Goal: Transaction & Acquisition: Purchase product/service

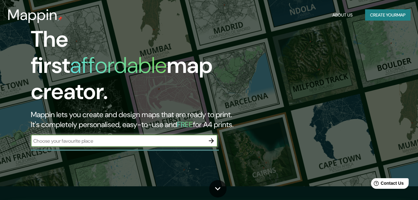
scroll to position [62, 0]
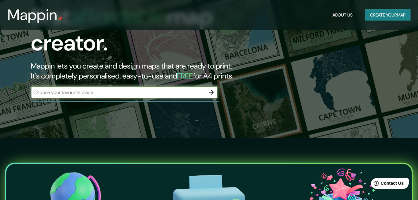
click at [188, 89] on input "text" at bounding box center [118, 92] width 174 height 7
type input "[GEOGRAPHIC_DATA]"
click at [212, 88] on icon "button" at bounding box center [211, 91] width 7 height 7
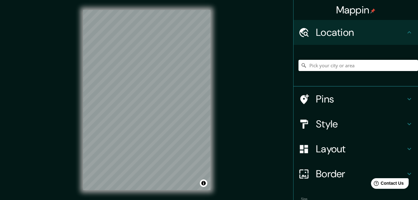
click at [329, 103] on h4 "Pins" at bounding box center [361, 99] width 90 height 12
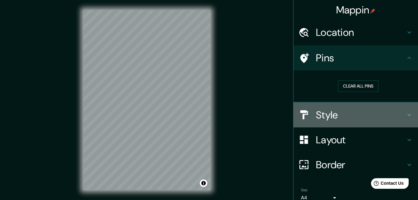
click at [366, 115] on h4 "Style" at bounding box center [361, 115] width 90 height 12
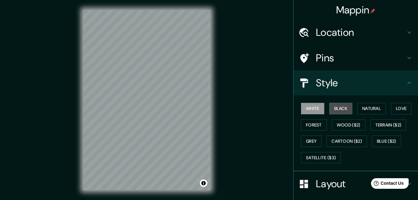
click at [333, 107] on button "Black" at bounding box center [340, 109] width 23 height 12
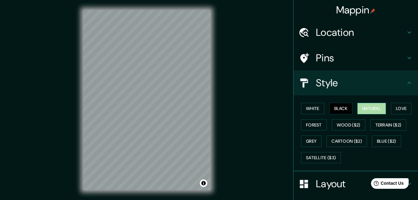
click at [368, 109] on button "Natural" at bounding box center [371, 109] width 29 height 12
click at [394, 108] on button "Love" at bounding box center [401, 109] width 21 height 12
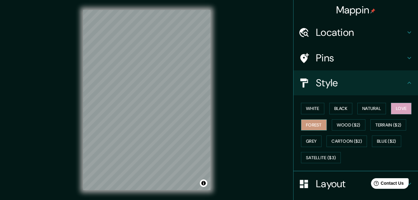
click at [301, 127] on button "Forest" at bounding box center [314, 125] width 26 height 12
click at [312, 144] on button "Grey" at bounding box center [311, 141] width 21 height 12
click at [316, 128] on button "Forest" at bounding box center [314, 125] width 26 height 12
click at [338, 181] on h4 "Layout" at bounding box center [361, 183] width 90 height 12
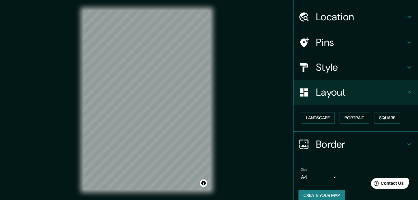
scroll to position [24, 0]
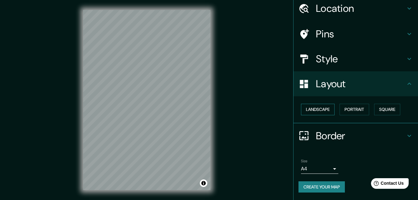
click at [322, 111] on button "Landscape" at bounding box center [318, 110] width 34 height 12
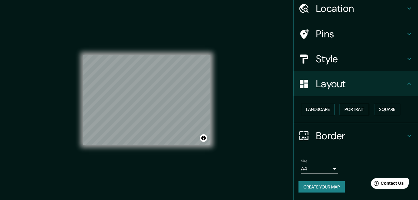
click at [347, 109] on button "Portrait" at bounding box center [355, 110] width 30 height 12
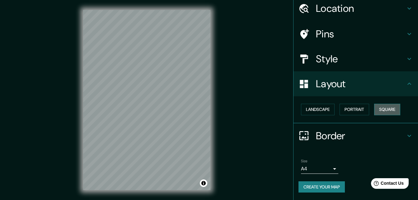
click at [374, 106] on button "Square" at bounding box center [387, 110] width 26 height 12
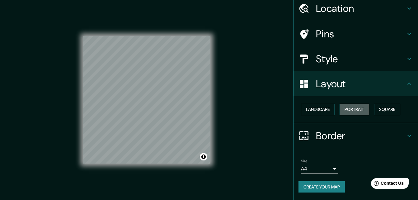
click at [353, 112] on button "Portrait" at bounding box center [355, 110] width 30 height 12
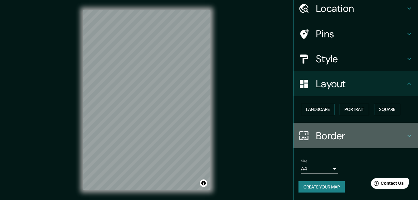
click at [331, 140] on h4 "Border" at bounding box center [361, 136] width 90 height 12
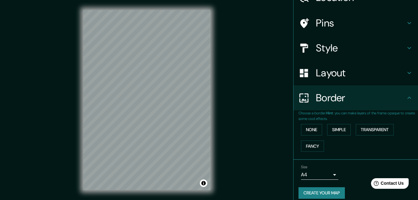
scroll to position [41, 0]
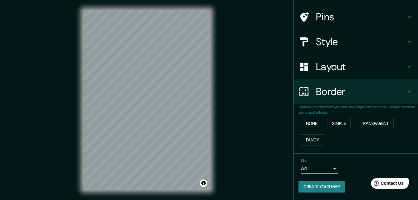
click at [314, 123] on button "None" at bounding box center [311, 124] width 21 height 12
click at [340, 122] on button "Simple" at bounding box center [339, 124] width 24 height 12
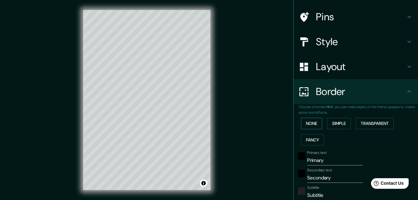
click at [311, 124] on button "None" at bounding box center [311, 124] width 21 height 12
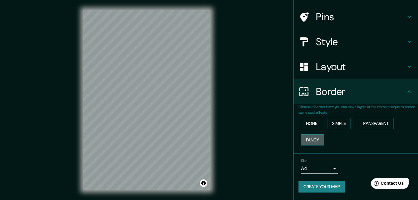
click at [314, 139] on button "Fancy" at bounding box center [312, 140] width 23 height 12
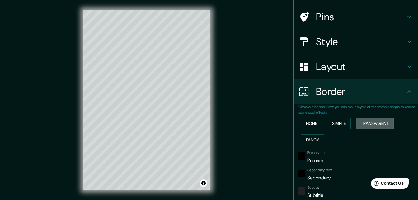
click at [369, 119] on button "Transparent" at bounding box center [375, 124] width 38 height 12
click at [312, 124] on button "None" at bounding box center [311, 124] width 21 height 12
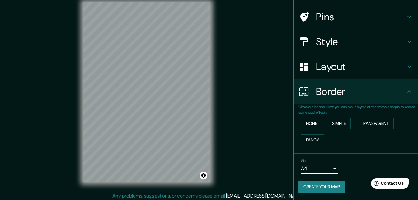
scroll to position [10, 0]
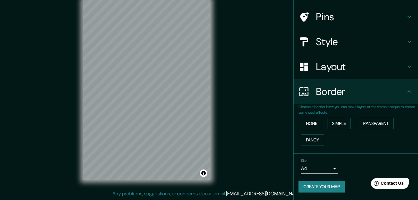
click at [328, 165] on body "Mappin Location Pins Style Layout Border Choose a border. Hint : you can make l…" at bounding box center [209, 90] width 418 height 200
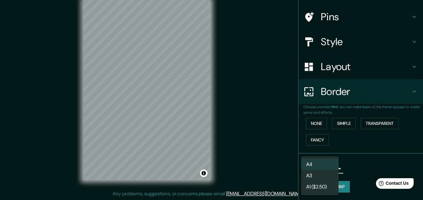
click at [329, 173] on li "A3" at bounding box center [319, 175] width 37 height 11
type input "a4"
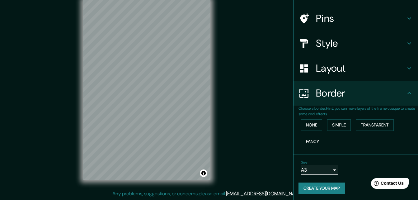
scroll to position [41, 0]
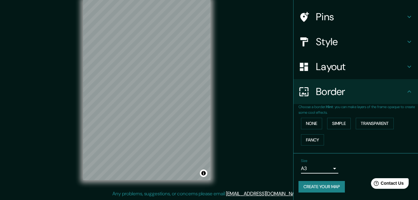
click at [329, 184] on button "Create your map" at bounding box center [322, 187] width 46 height 12
click at [324, 188] on button "Create your map" at bounding box center [322, 187] width 46 height 12
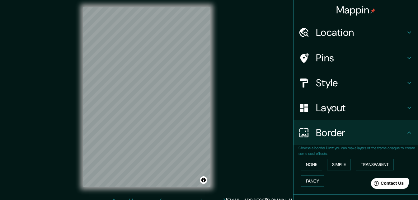
scroll to position [0, 0]
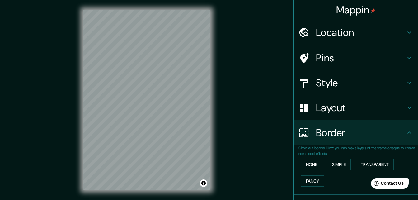
click at [355, 29] on h4 "Location" at bounding box center [361, 32] width 90 height 12
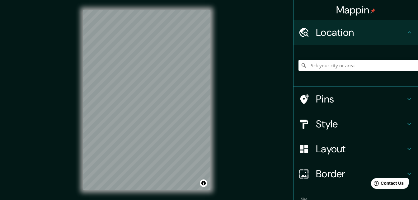
click at [355, 29] on h4 "Location" at bounding box center [361, 32] width 90 height 12
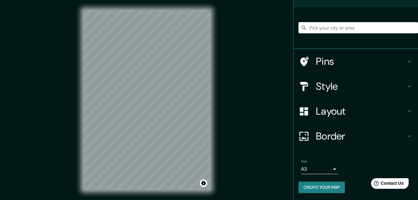
scroll to position [38, 0]
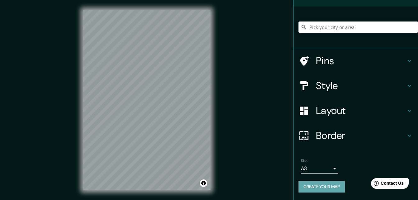
click at [316, 184] on button "Create your map" at bounding box center [322, 187] width 46 height 12
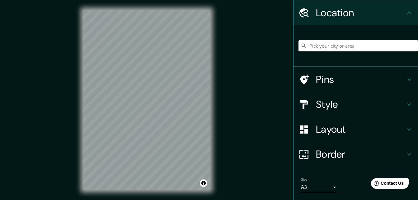
scroll to position [0, 0]
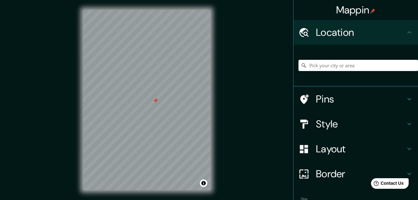
click at [338, 133] on div "Style" at bounding box center [356, 123] width 125 height 25
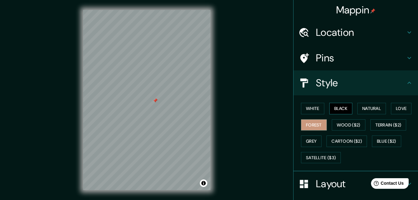
click at [338, 111] on button "Black" at bounding box center [340, 109] width 23 height 12
click at [362, 108] on button "Natural" at bounding box center [371, 109] width 29 height 12
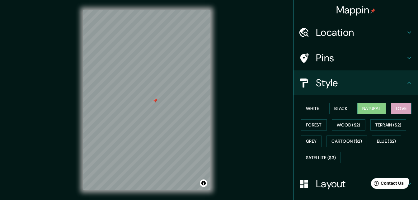
click at [397, 106] on button "Love" at bounding box center [401, 109] width 21 height 12
click at [343, 125] on button "Wood ($2)" at bounding box center [349, 125] width 34 height 12
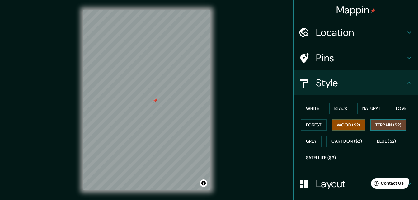
click at [380, 123] on button "Terrain ($2)" at bounding box center [389, 125] width 36 height 12
click at [345, 128] on button "Wood ($2)" at bounding box center [349, 125] width 34 height 12
click at [311, 141] on button "Grey" at bounding box center [311, 141] width 21 height 12
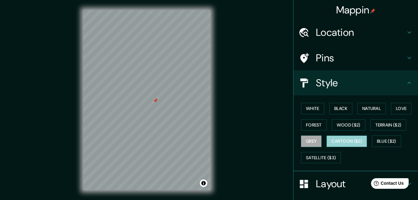
click at [337, 142] on button "Cartoon ($2)" at bounding box center [347, 141] width 40 height 12
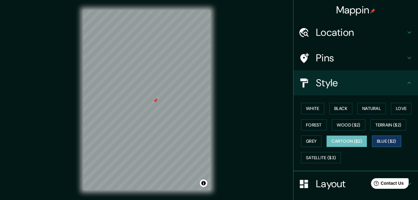
click at [386, 140] on button "Blue ($2)" at bounding box center [386, 141] width 29 height 12
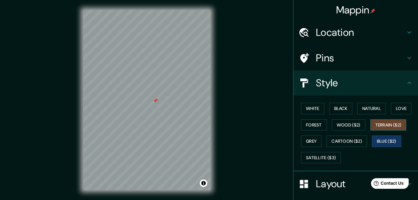
click at [391, 124] on button "Terrain ($2)" at bounding box center [389, 125] width 36 height 12
click at [373, 142] on button "Blue ($2)" at bounding box center [386, 141] width 29 height 12
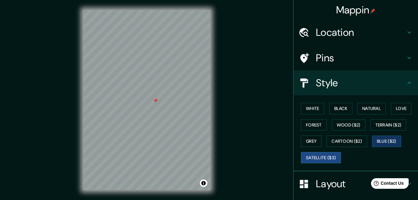
click at [316, 156] on button "Satellite ($3)" at bounding box center [321, 158] width 40 height 12
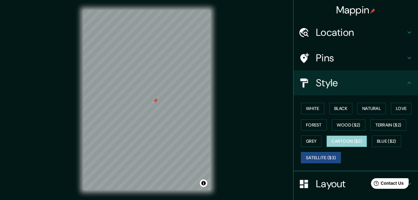
click at [339, 138] on button "Cartoon ($2)" at bounding box center [347, 141] width 40 height 12
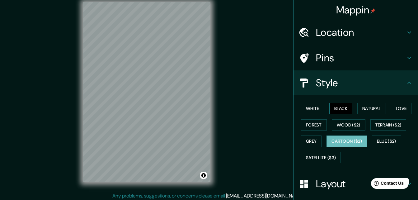
scroll to position [10, 0]
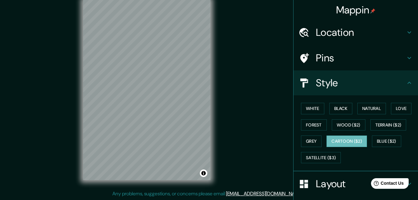
click at [299, 107] on div "White Black Natural Love Forest Wood ($2) Terrain ($2) Grey Cartoon ($2) Blue (…" at bounding box center [359, 132] width 120 height 65
click at [306, 110] on button "White" at bounding box center [312, 109] width 23 height 12
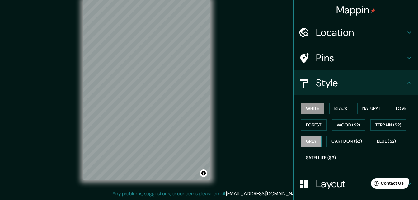
click at [312, 140] on button "Grey" at bounding box center [311, 141] width 21 height 12
click at [387, 126] on button "Terrain ($2)" at bounding box center [389, 125] width 36 height 12
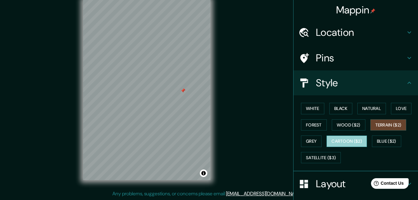
click at [351, 140] on button "Cartoon ($2)" at bounding box center [347, 141] width 40 height 12
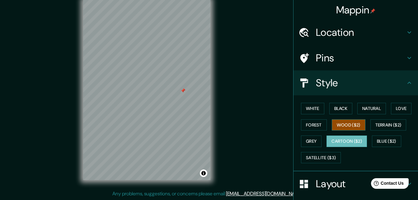
click at [353, 124] on button "Wood ($2)" at bounding box center [349, 125] width 34 height 12
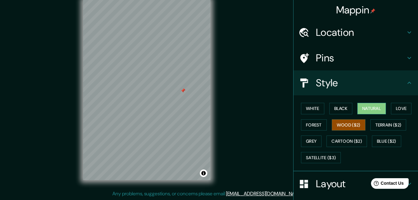
click at [373, 108] on button "Natural" at bounding box center [371, 109] width 29 height 12
click at [329, 109] on button "Black" at bounding box center [340, 109] width 23 height 12
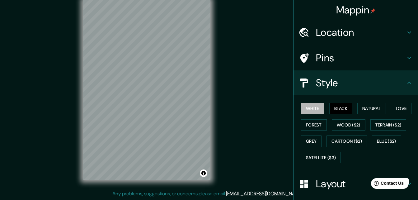
click at [315, 109] on button "White" at bounding box center [312, 109] width 23 height 12
click at [312, 121] on button "Forest" at bounding box center [314, 125] width 26 height 12
click at [81, 120] on div "© Mapbox © OpenStreetMap Improve this map" at bounding box center [146, 90] width 147 height 200
click at [231, 100] on div "Mappin Location Pins Style White Black Natural Love Forest Wood ($2) Terrain ($…" at bounding box center [209, 95] width 418 height 210
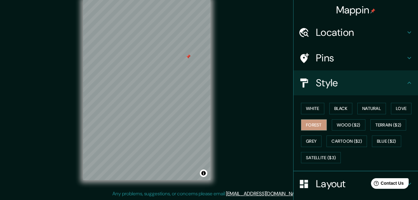
click at [226, 72] on div "Mappin Location Pins Style White Black Natural Love Forest Wood ($2) Terrain ($…" at bounding box center [209, 95] width 418 height 210
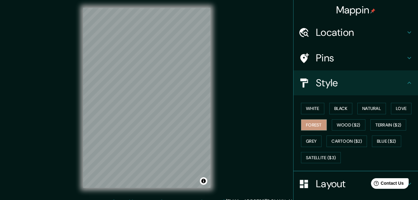
scroll to position [0, 0]
